Goal: Use online tool/utility: Utilize a website feature to perform a specific function

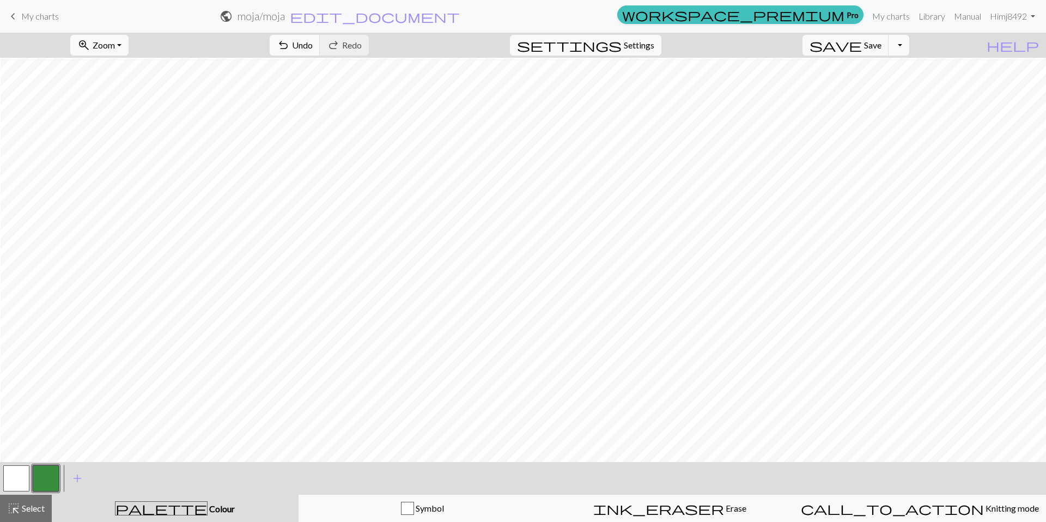
scroll to position [1, 1]
click at [21, 473] on button "button" at bounding box center [16, 478] width 26 height 26
click at [42, 477] on button "button" at bounding box center [46, 478] width 26 height 26
click at [17, 484] on button "button" at bounding box center [16, 478] width 26 height 26
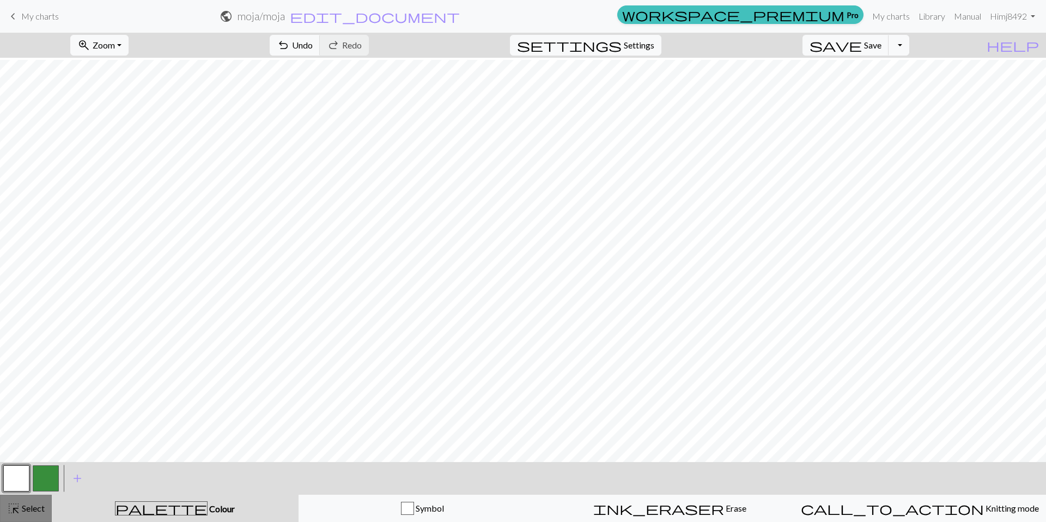
scroll to position [7, 1]
click at [42, 488] on button "button" at bounding box center [46, 478] width 26 height 26
click at [9, 472] on button "button" at bounding box center [16, 478] width 26 height 26
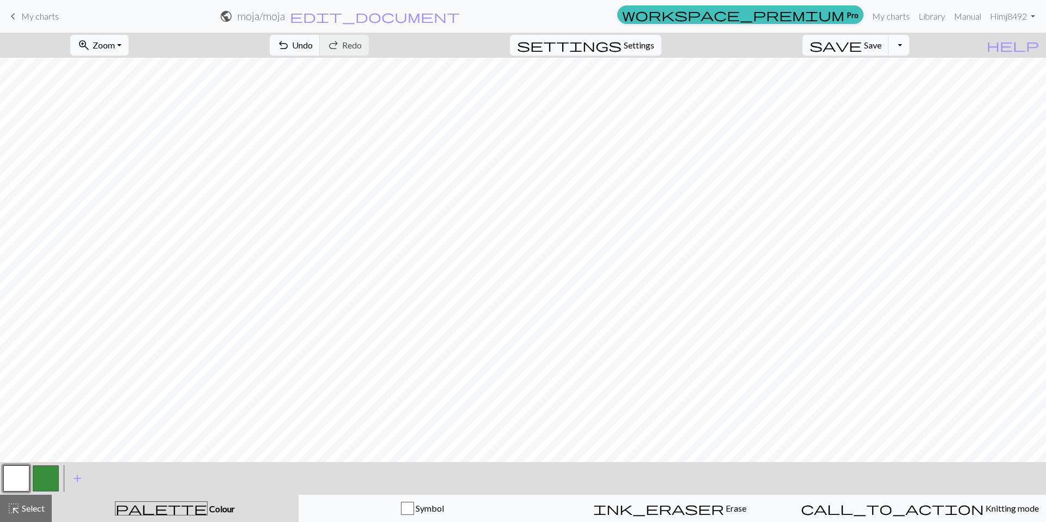
click at [47, 473] on button "button" at bounding box center [46, 478] width 26 height 26
click at [22, 480] on button "button" at bounding box center [16, 478] width 26 height 26
click at [46, 475] on button "button" at bounding box center [46, 478] width 26 height 26
click at [16, 479] on button "button" at bounding box center [16, 478] width 26 height 26
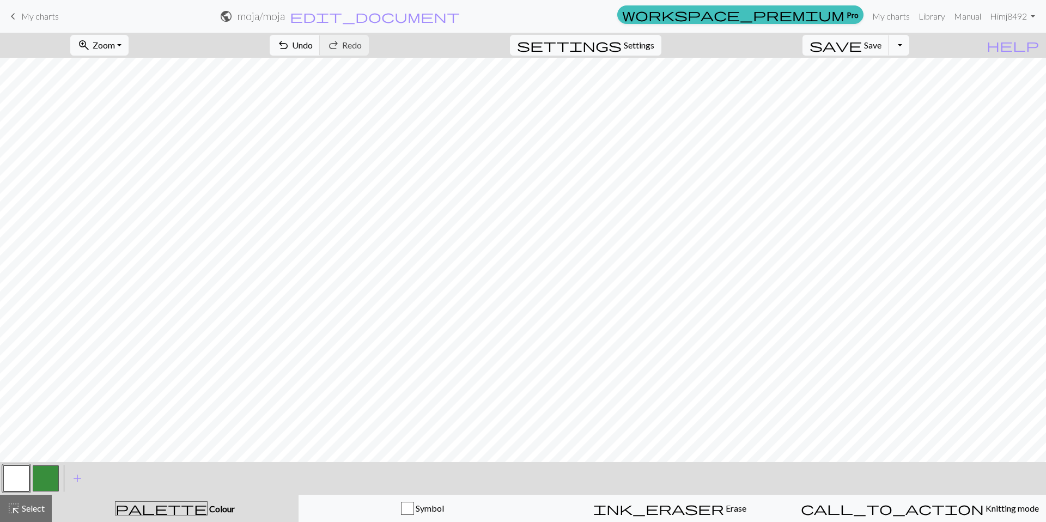
click at [42, 470] on button "button" at bounding box center [46, 478] width 26 height 26
